Goal: Understand site structure: Understand site structure

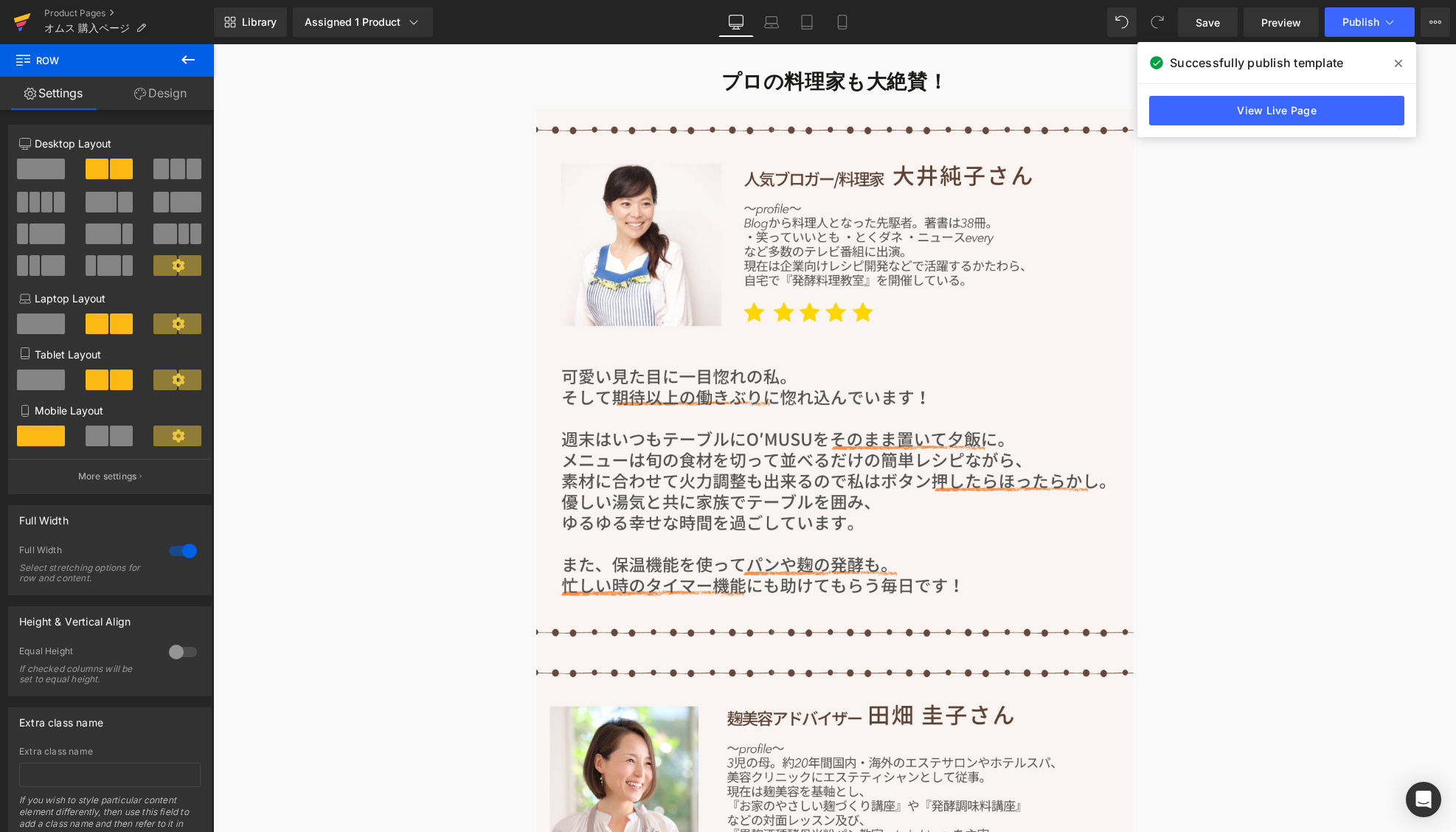
click at [24, 30] on icon at bounding box center [21, 22] width 17 height 37
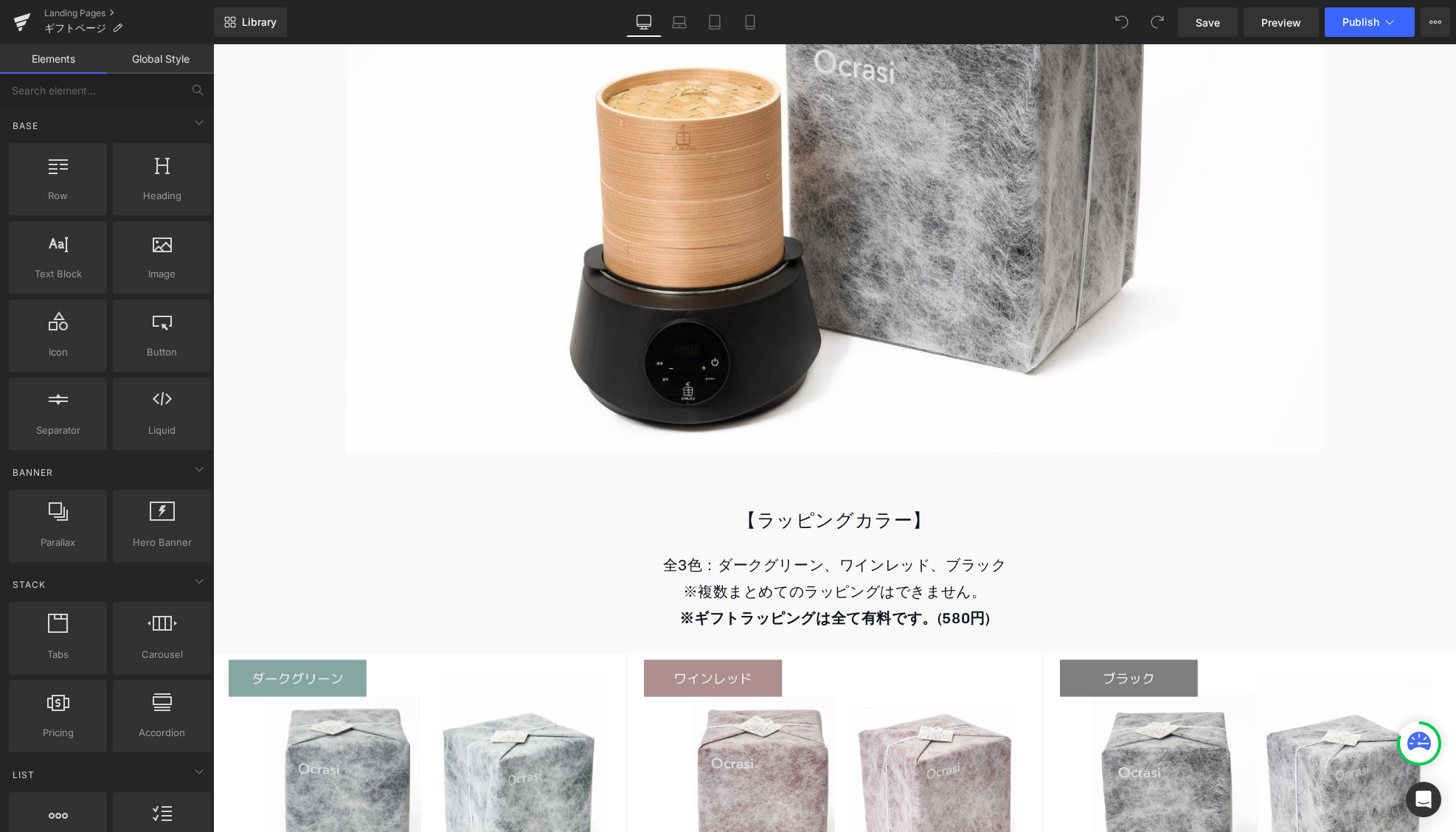
scroll to position [1461, 0]
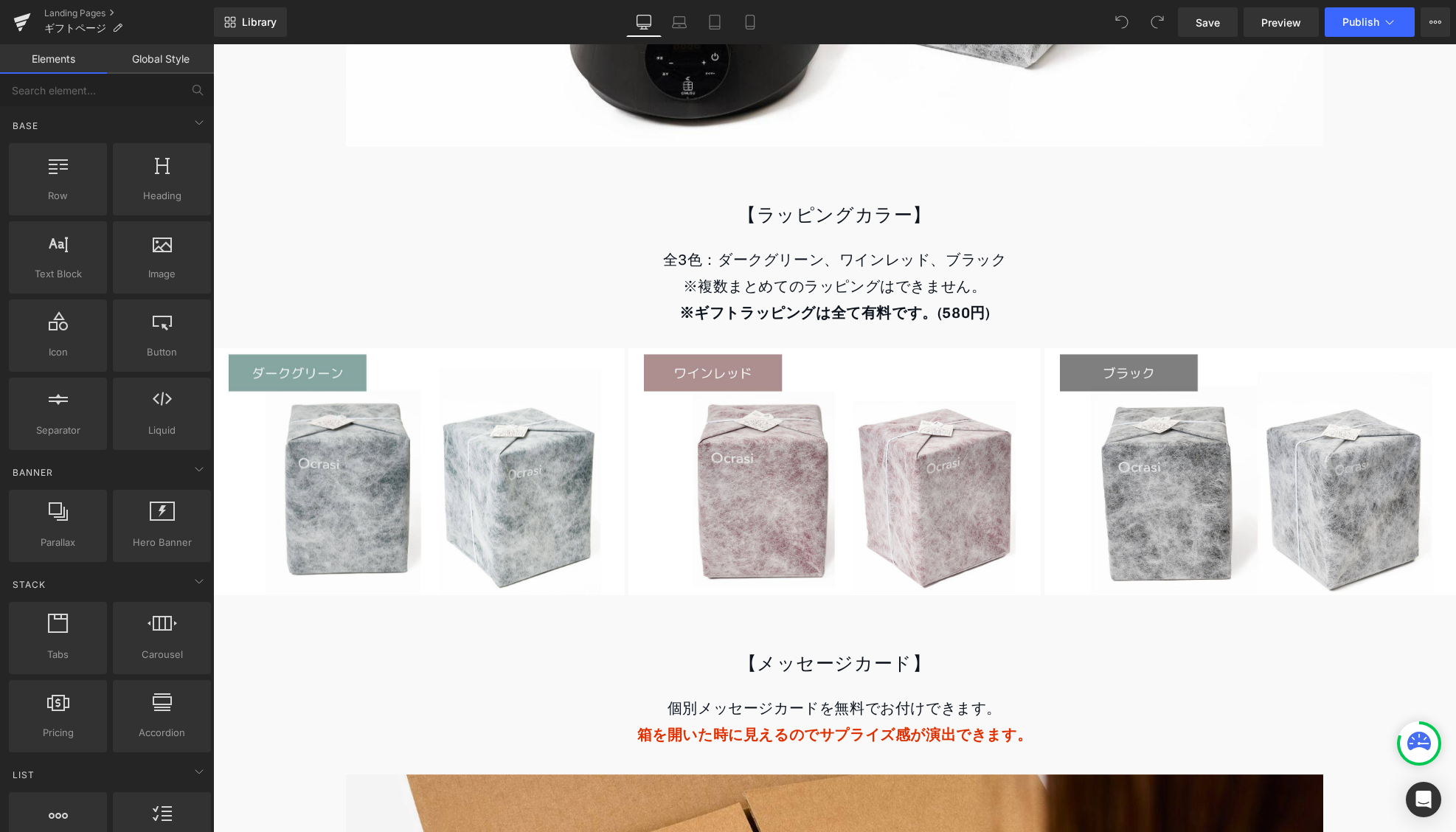
click at [966, 313] on strong "※ギフトラッピングは全て有料です。(580円)" at bounding box center [835, 312] width 311 height 17
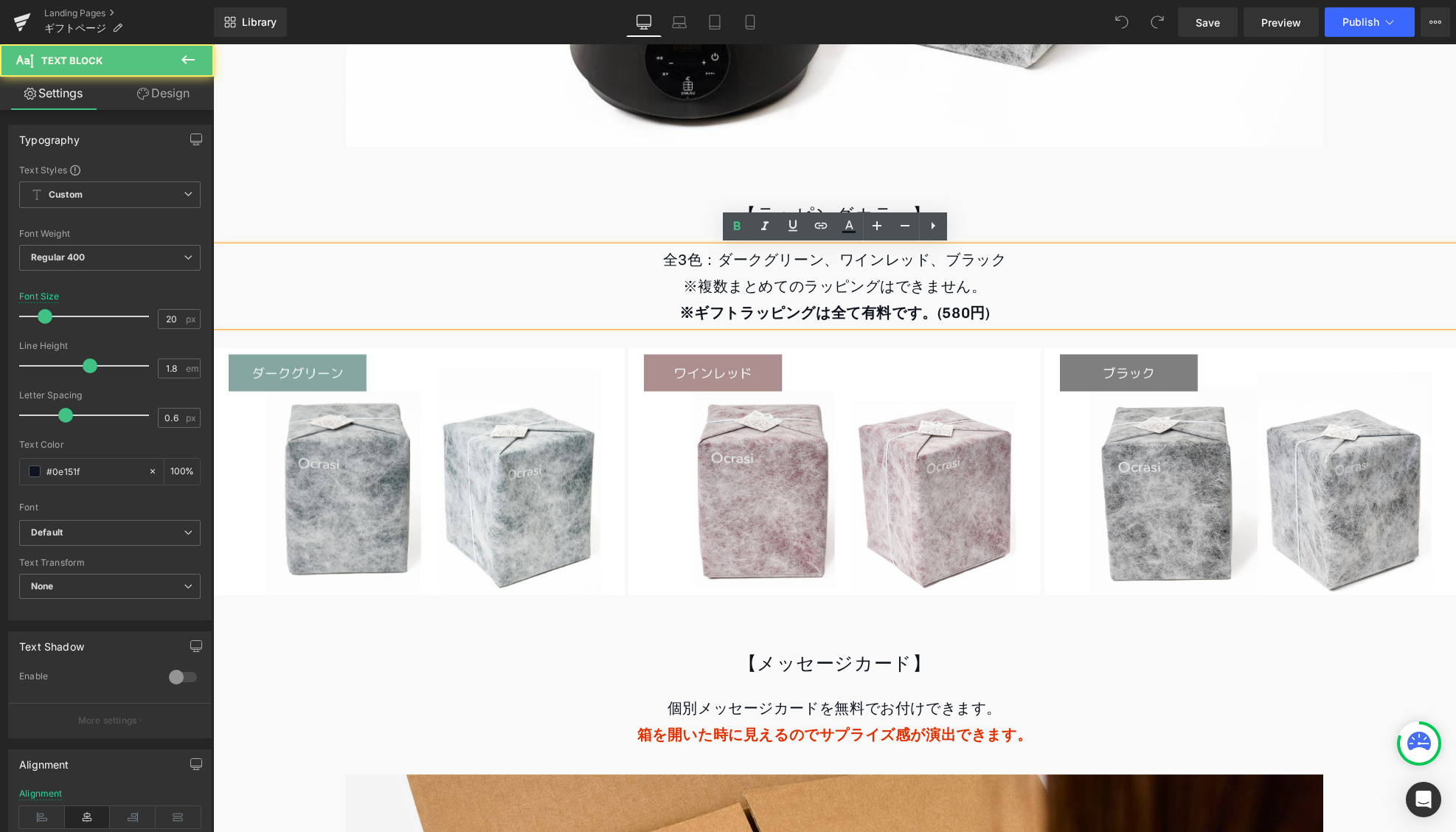
click at [963, 314] on strong "※ギフトラッピングは全て有料です。(580円)" at bounding box center [835, 312] width 311 height 17
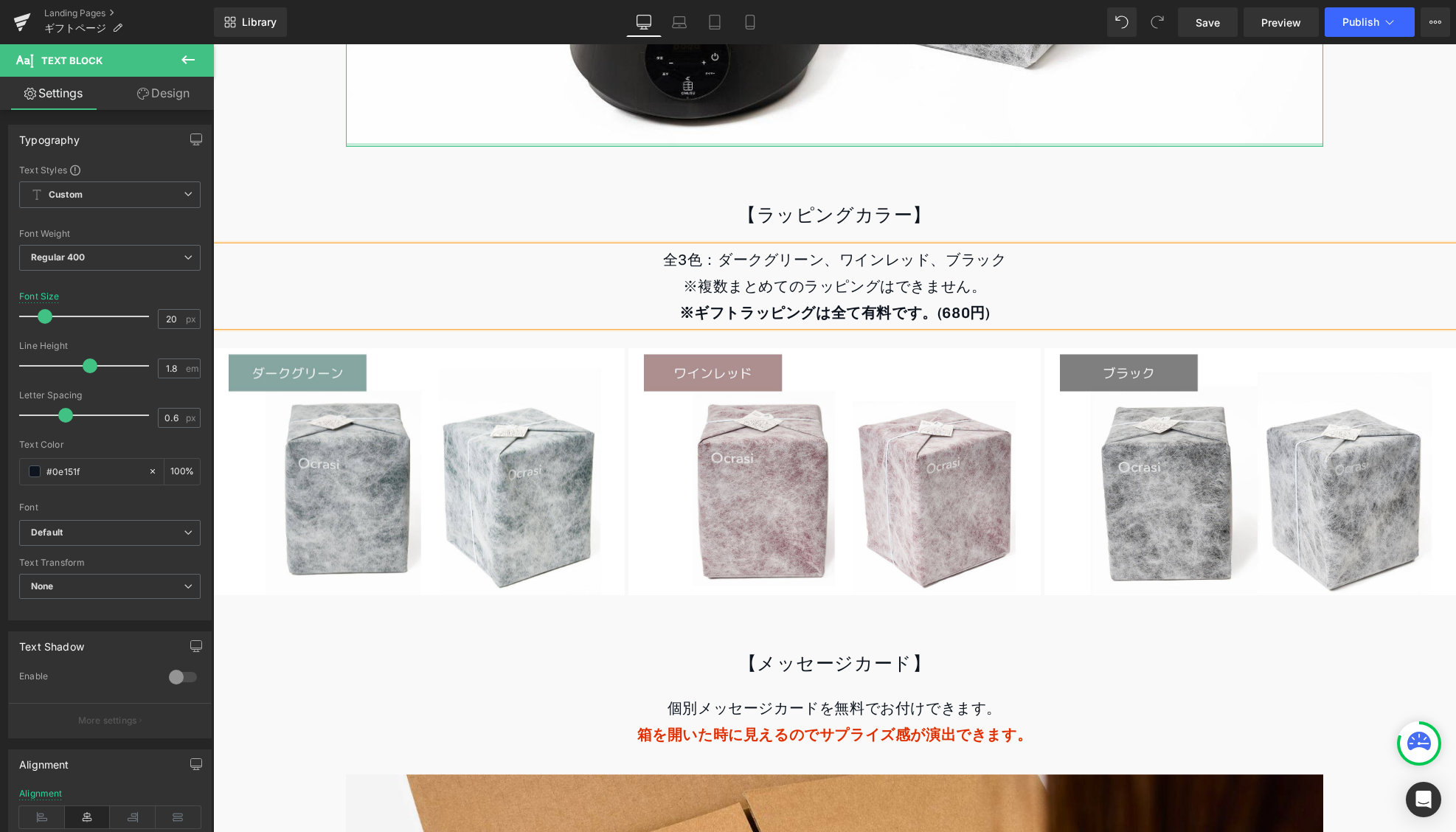
click at [1177, 143] on div at bounding box center [834, 144] width 977 height 4
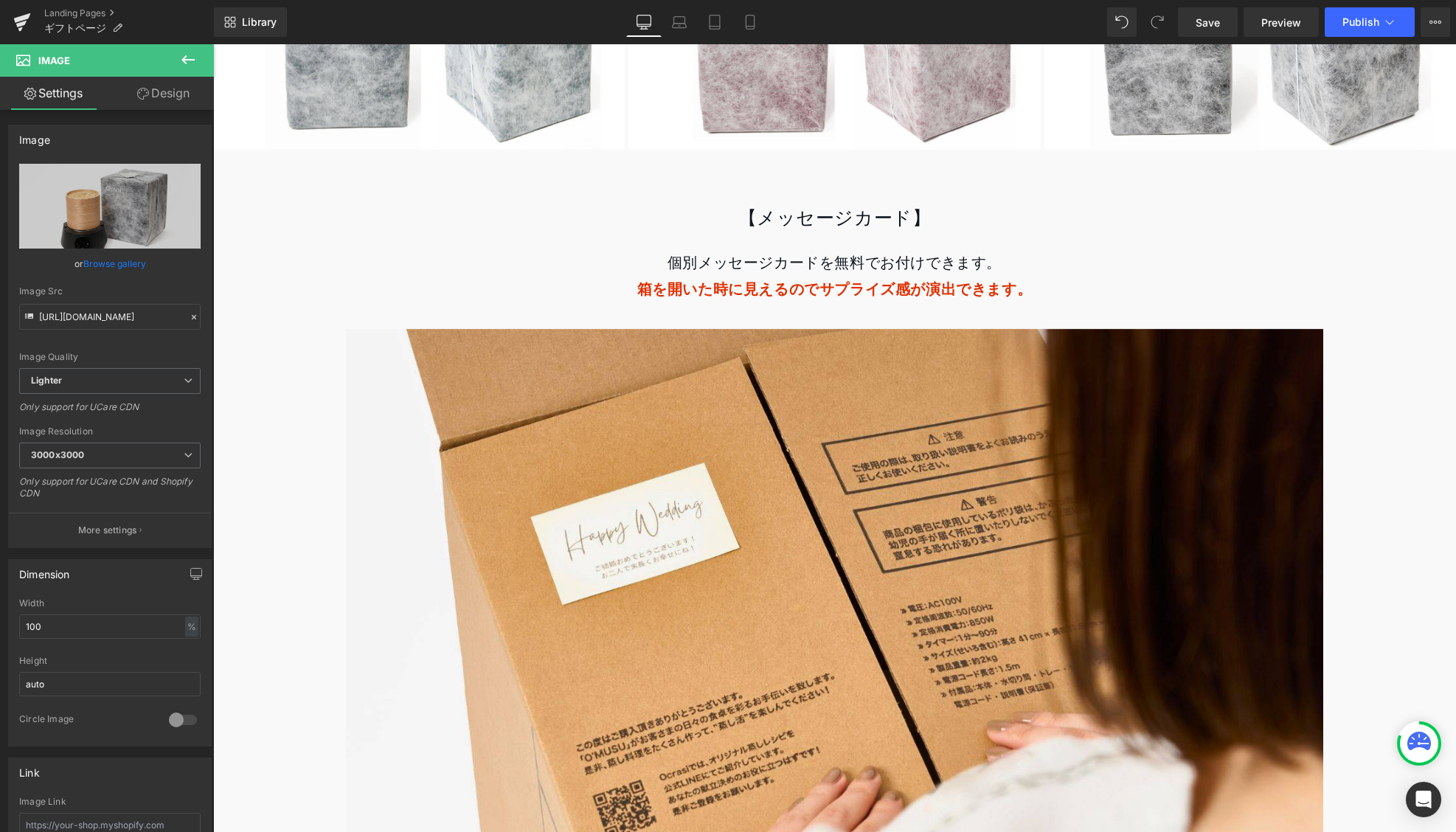
scroll to position [1601, 0]
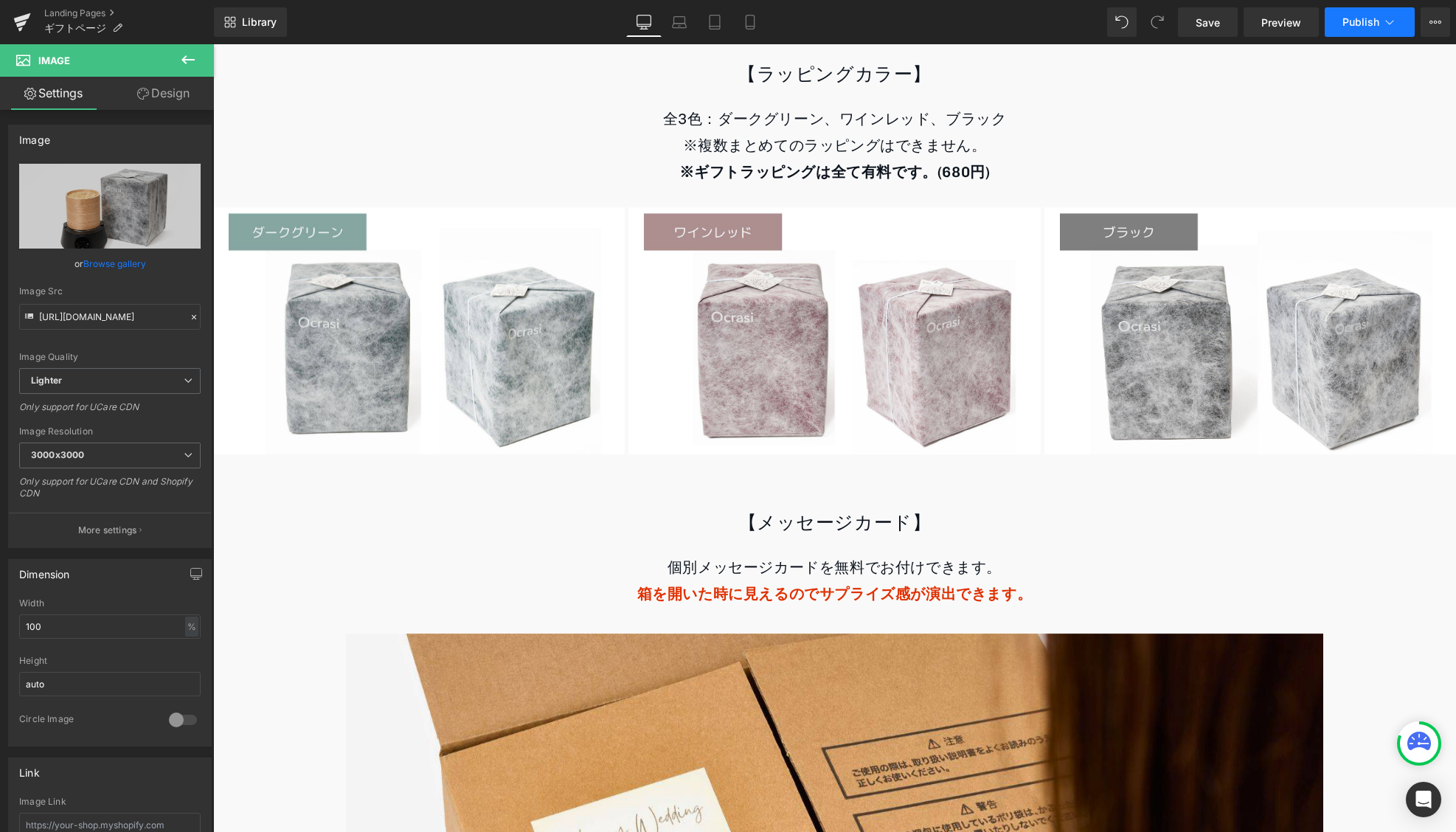
click at [1388, 23] on icon at bounding box center [1389, 21] width 14 height 14
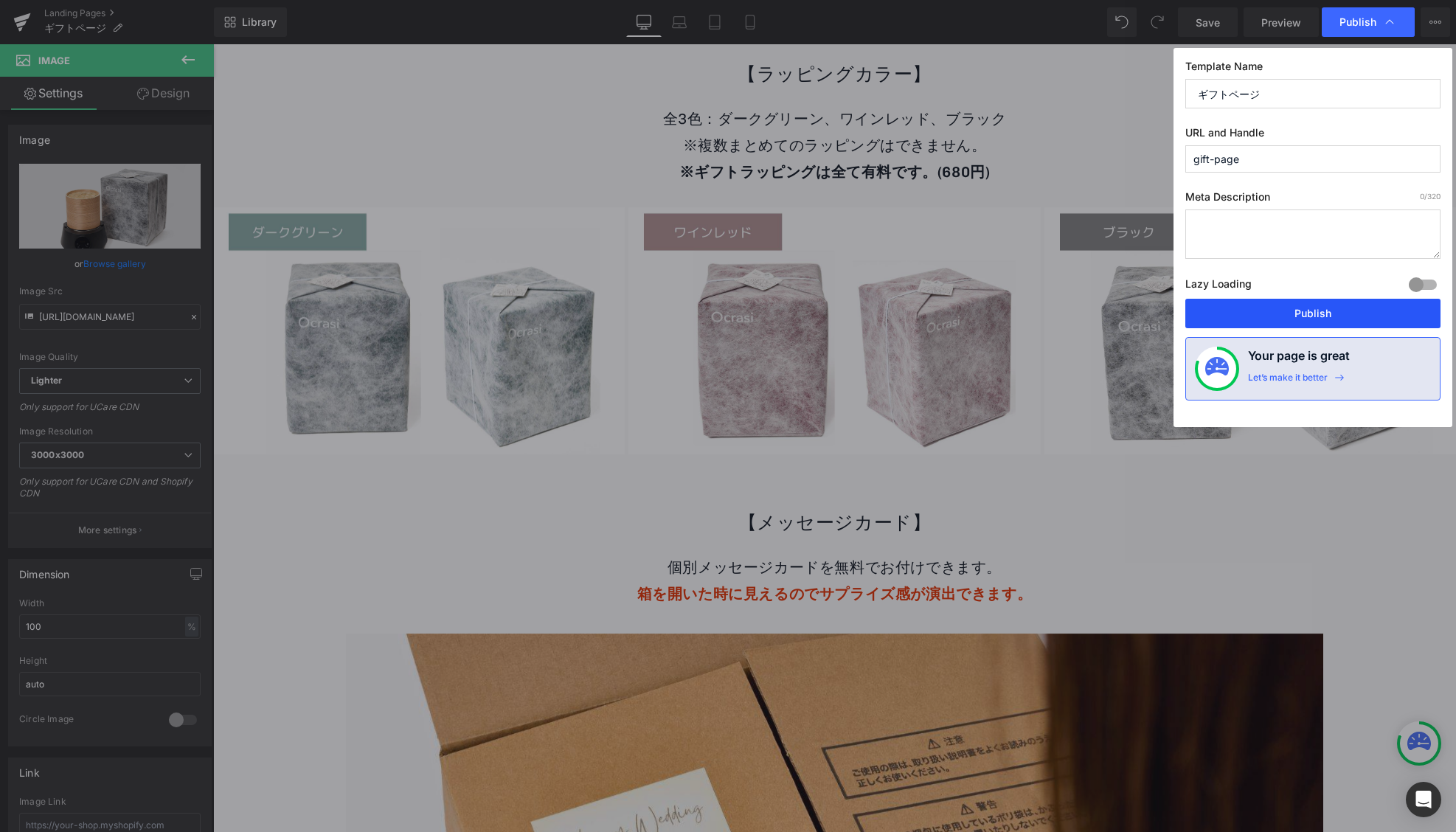
click at [1268, 309] on button "Publish" at bounding box center [1313, 313] width 255 height 30
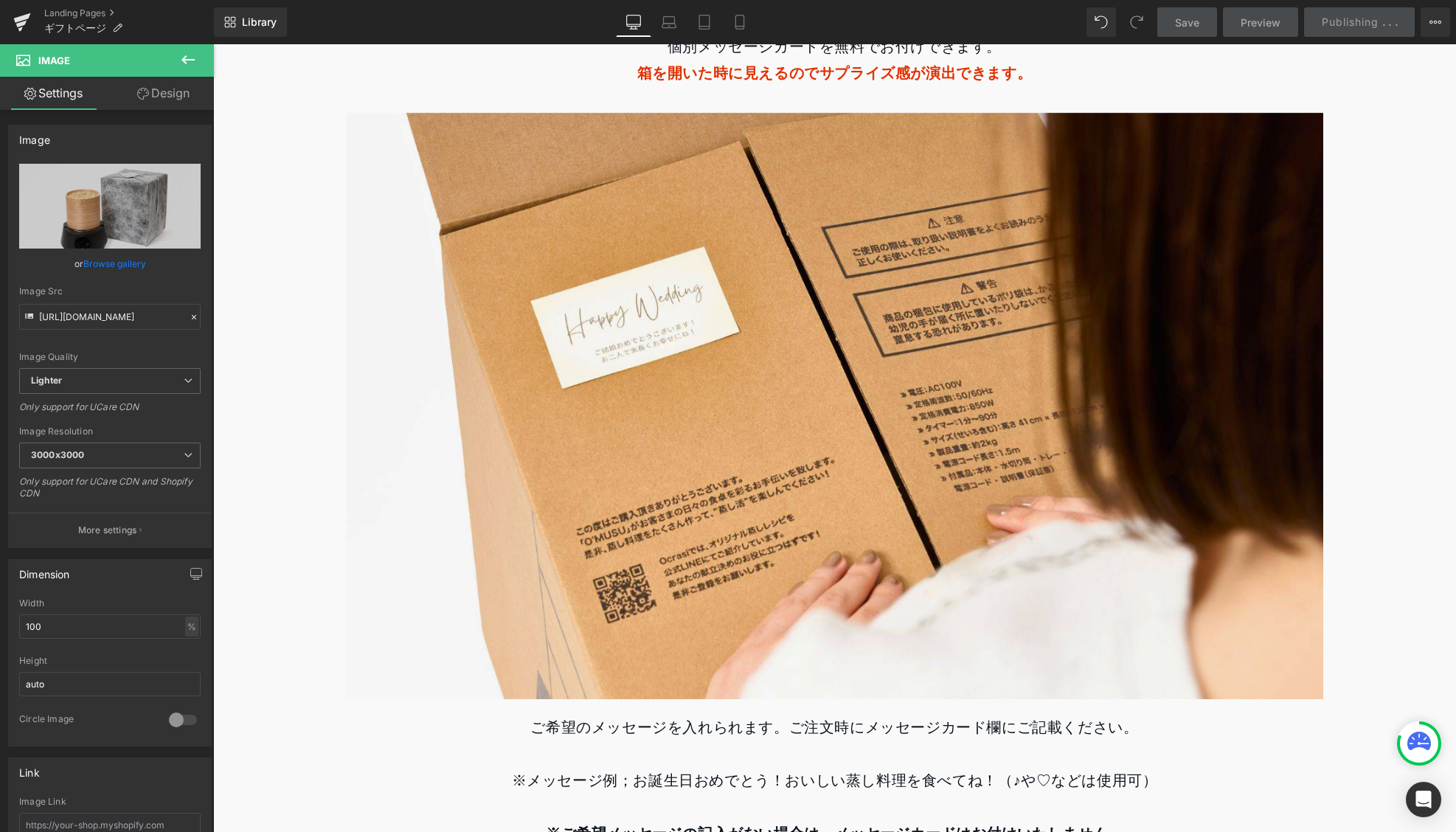
scroll to position [2699, 0]
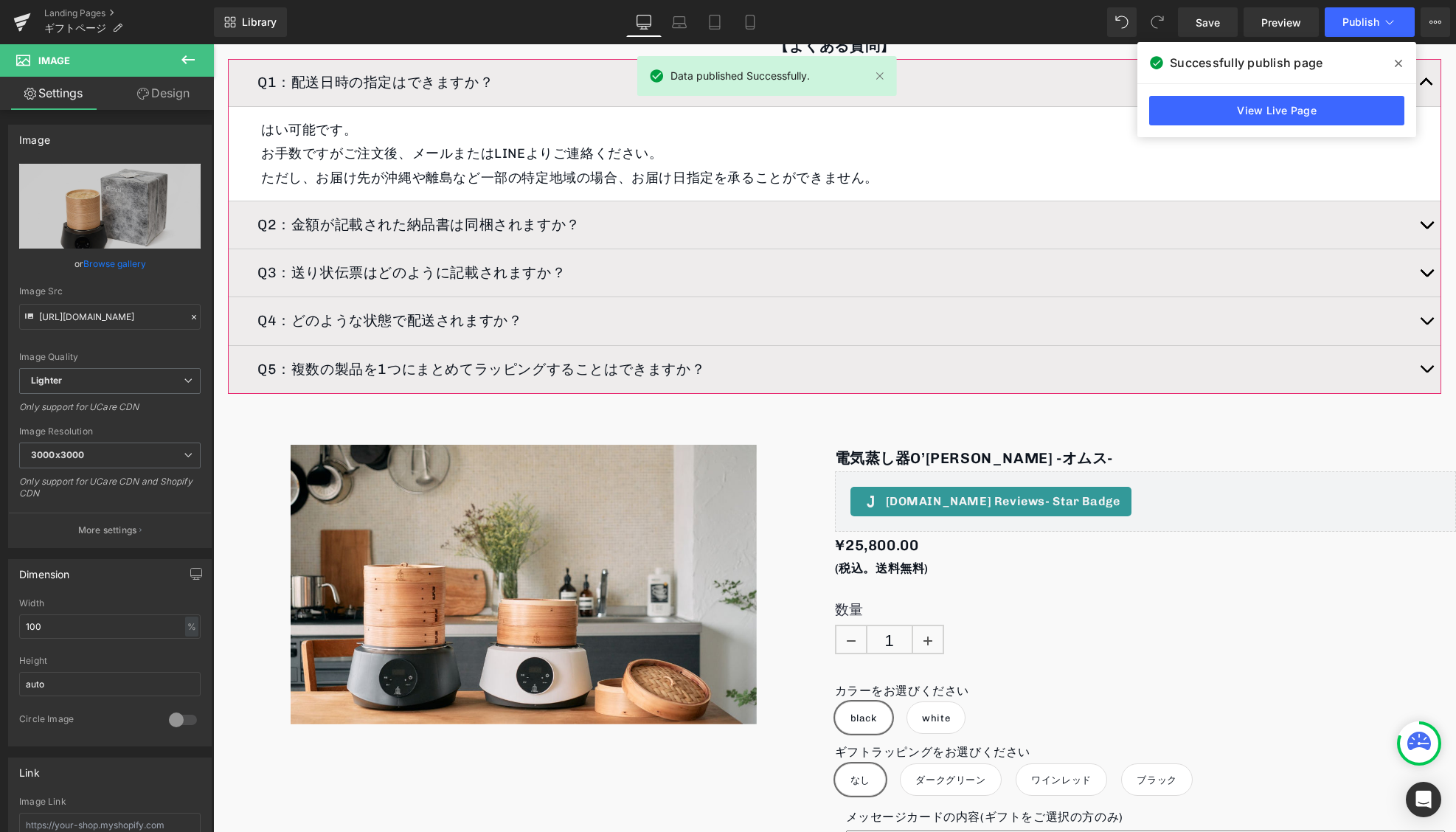
scroll to position [3004, 0]
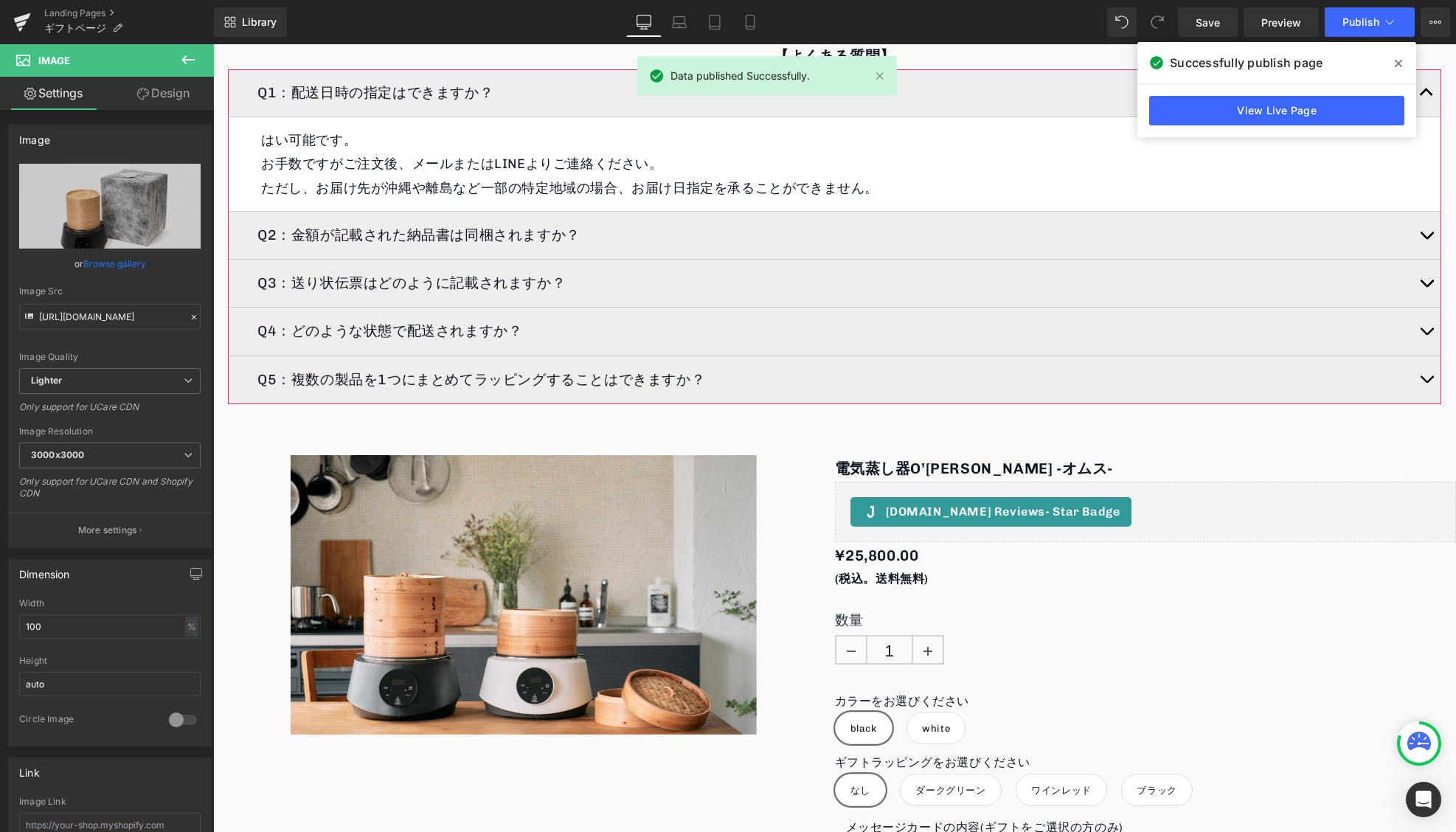
click at [621, 384] on span "複数の製品を1つにまとめてラッピングすることはできますか？" at bounding box center [498, 380] width 414 height 17
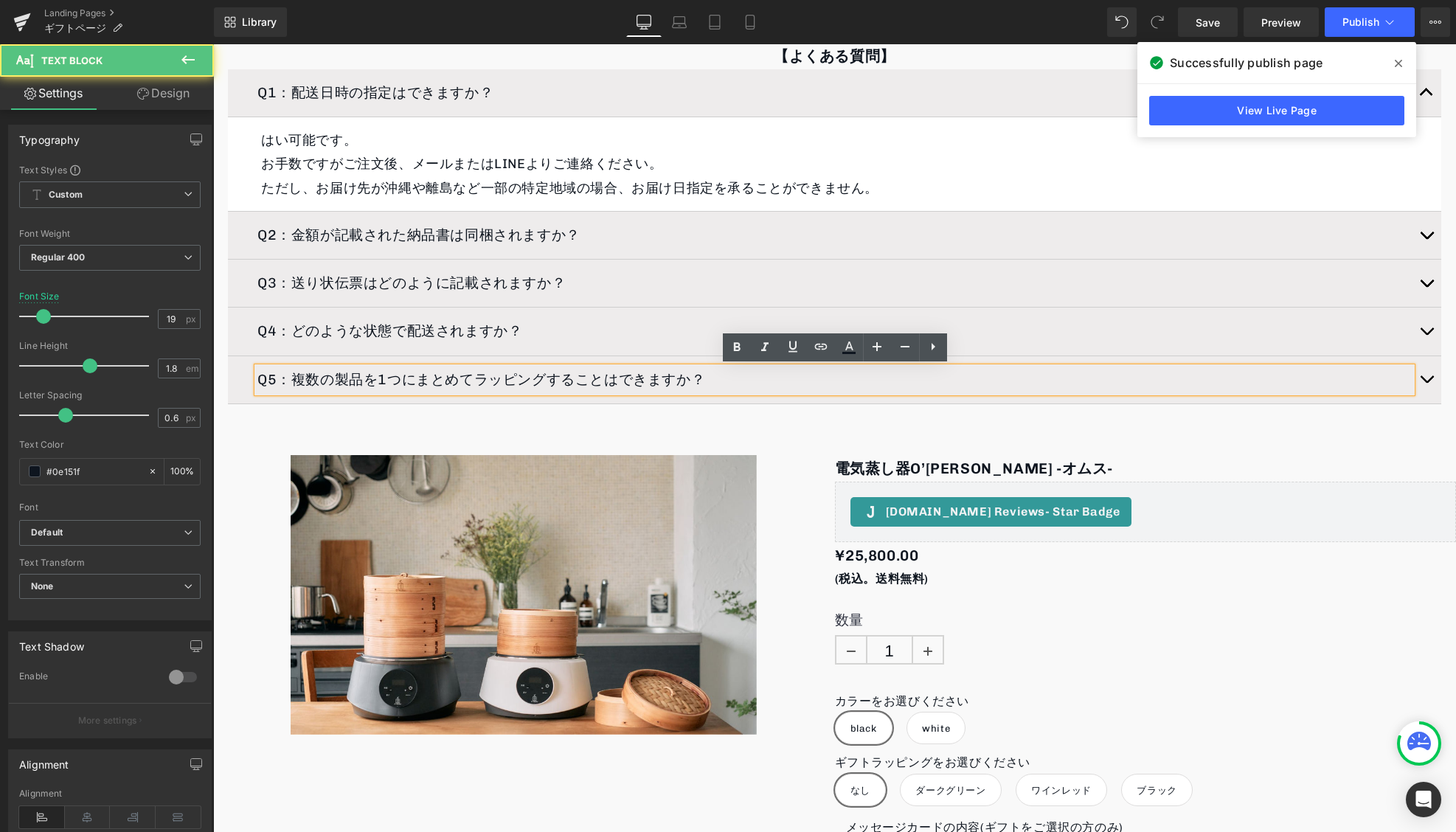
click at [821, 387] on p "Q5： 複数の製品を1つにまとめてラッピングすることはできますか？" at bounding box center [834, 380] width 1155 height 25
click at [1439, 377] on button "button" at bounding box center [1426, 380] width 30 height 47
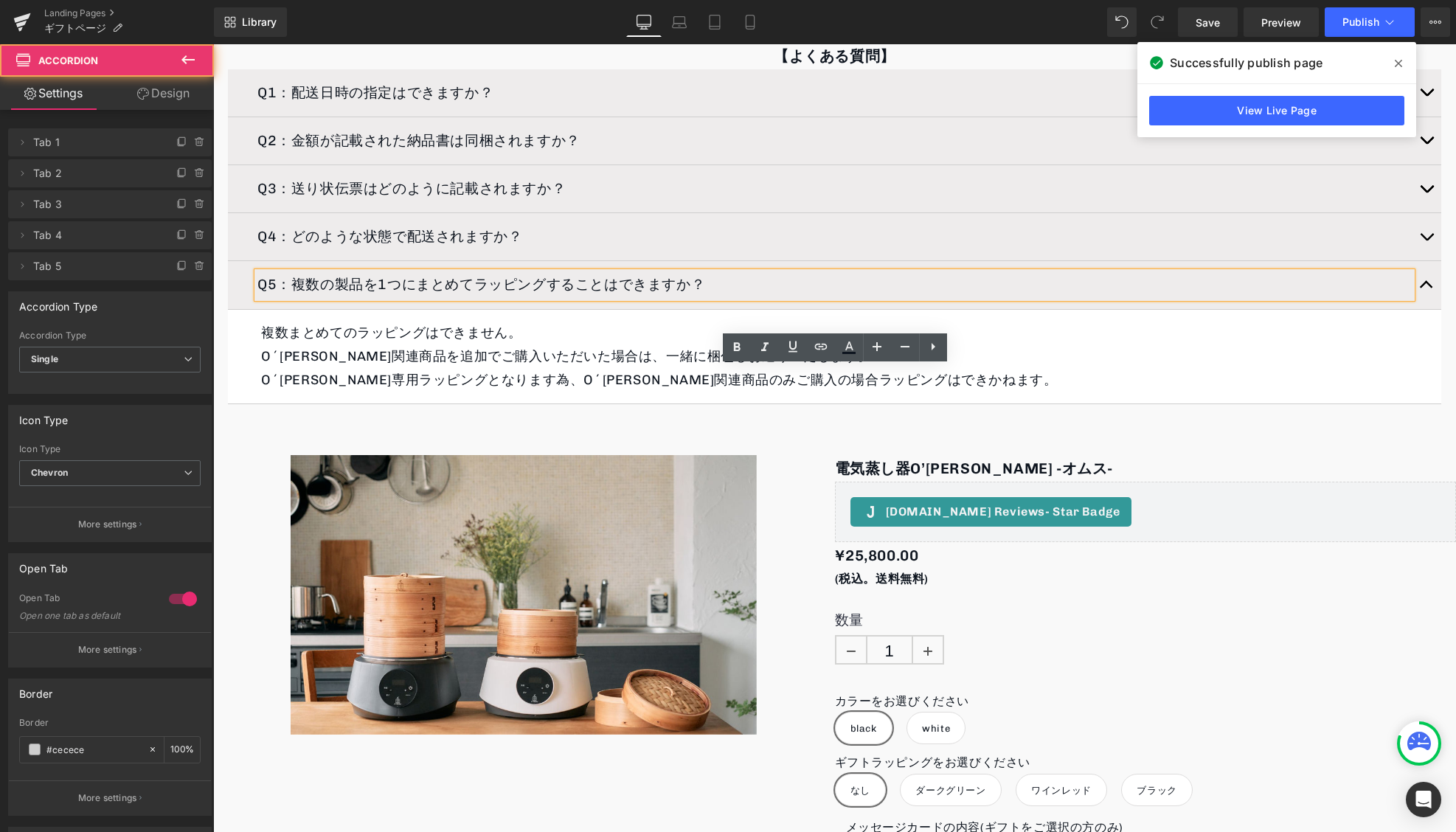
click at [1424, 290] on button "button" at bounding box center [1426, 285] width 30 height 47
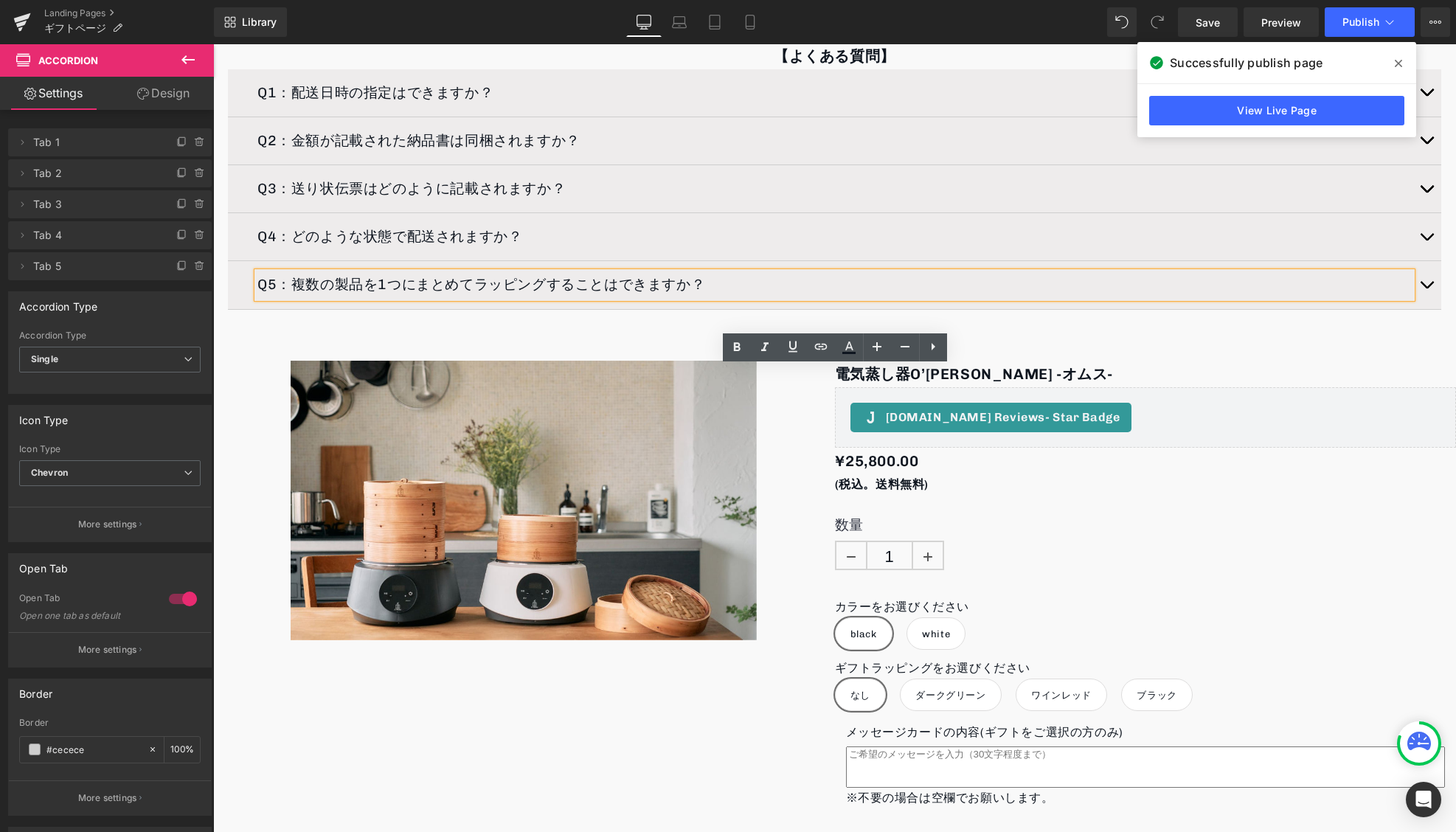
click at [1393, 57] on span at bounding box center [1398, 63] width 24 height 24
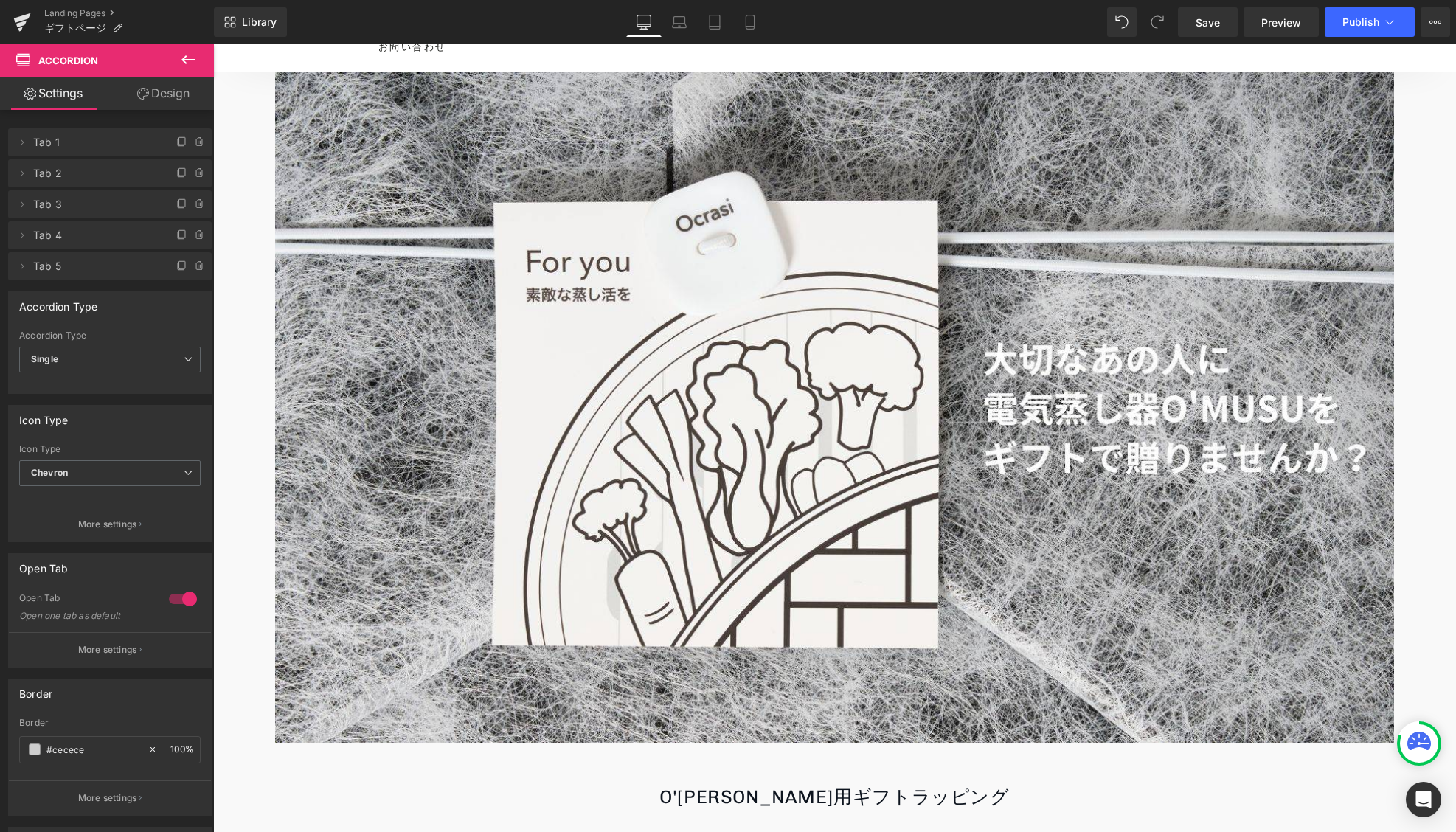
scroll to position [0, 0]
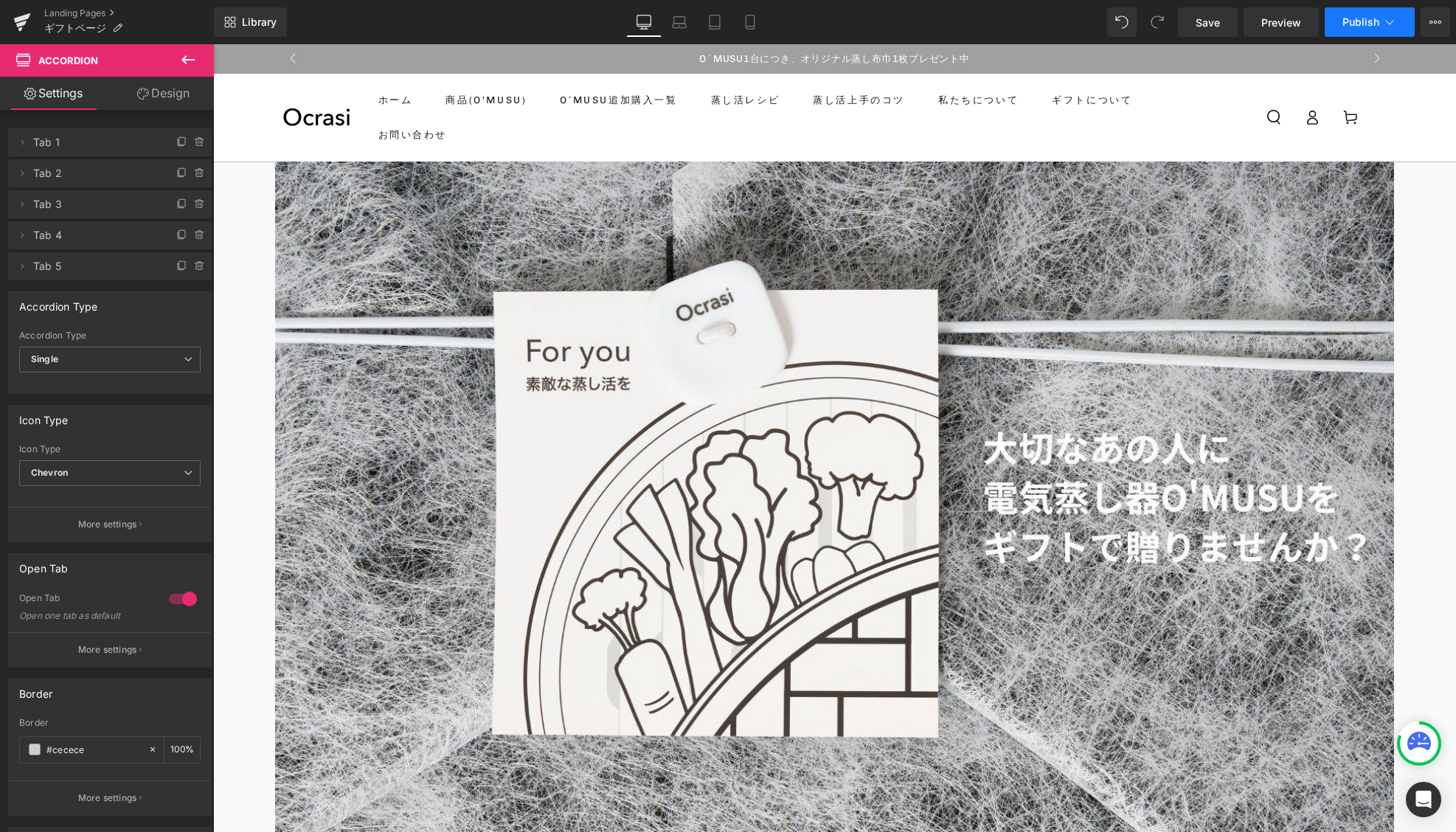
click at [1383, 18] on icon at bounding box center [1389, 21] width 14 height 14
click at [285, 57] on button "左へ" at bounding box center [294, 58] width 25 height 27
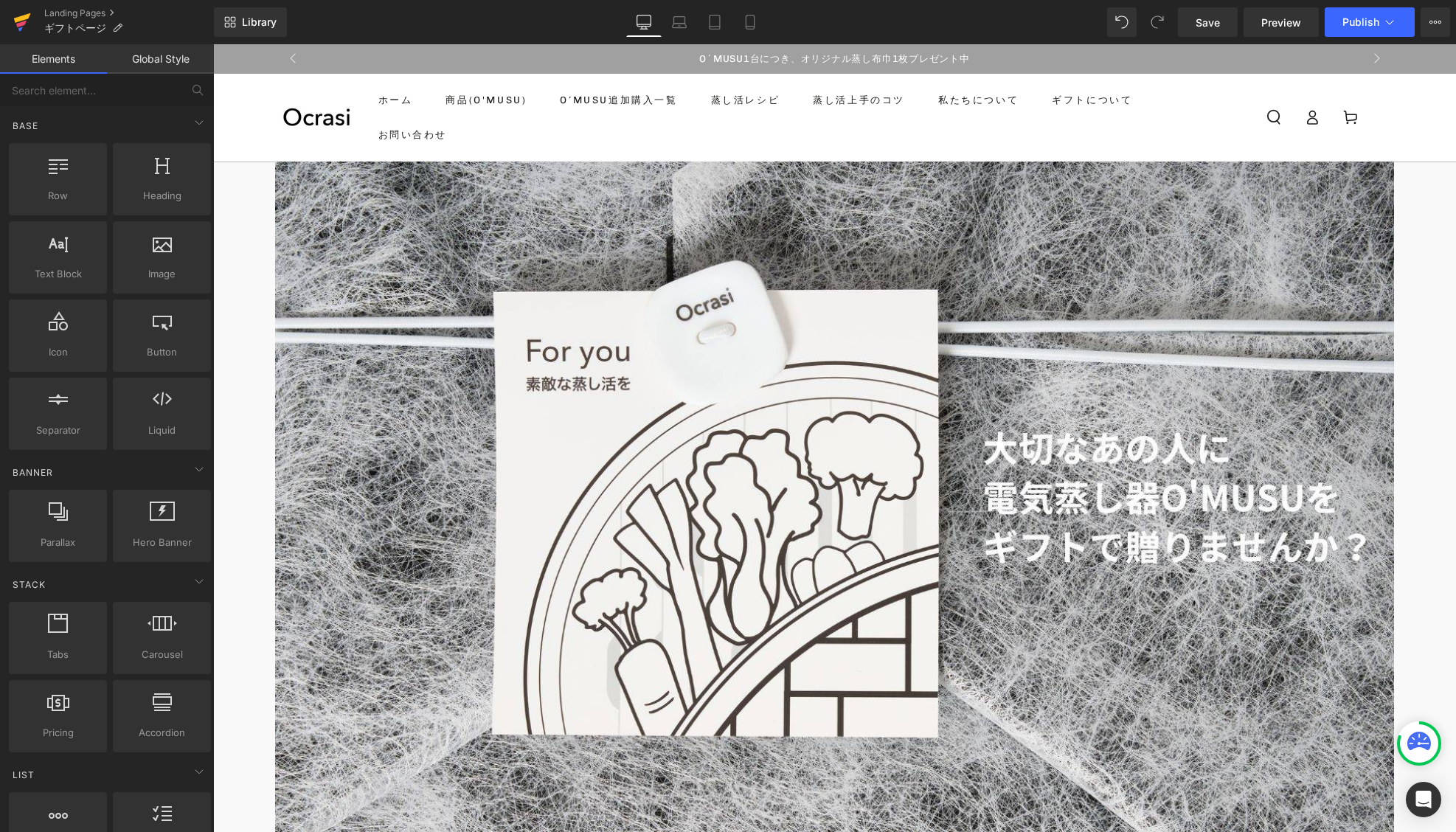
click at [13, 30] on icon at bounding box center [21, 22] width 17 height 37
